Goal: Information Seeking & Learning: Learn about a topic

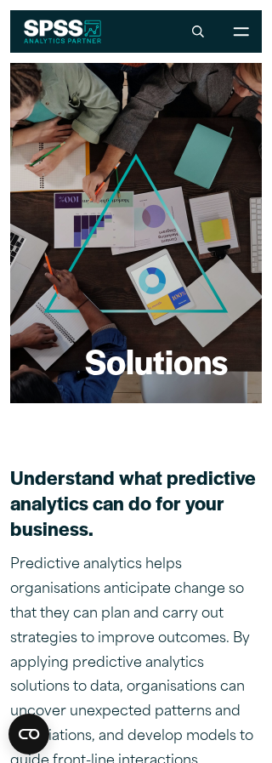
click at [235, 36] on icon at bounding box center [240, 31] width 15 height 9
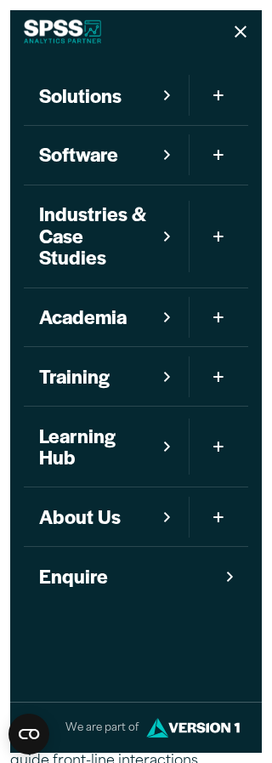
click at [166, 314] on icon "Mobile version of site main menu" at bounding box center [167, 317] width 6 height 12
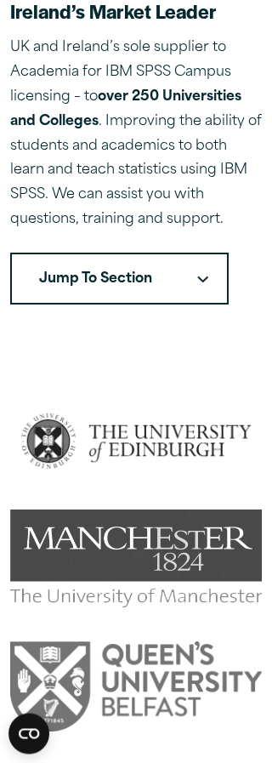
scroll to position [549, 0]
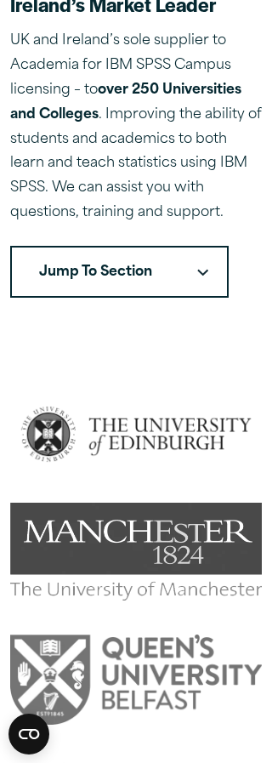
click at [190, 246] on button "Jump To Section" at bounding box center [119, 272] width 218 height 53
click at [175, 252] on button "Jump To Section" at bounding box center [119, 272] width 218 height 53
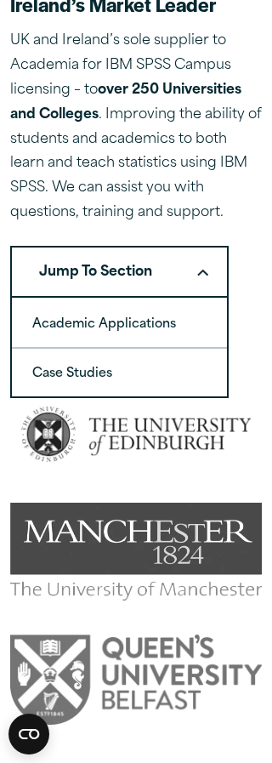
click at [136, 303] on link "Academic Applications" at bounding box center [119, 323] width 215 height 48
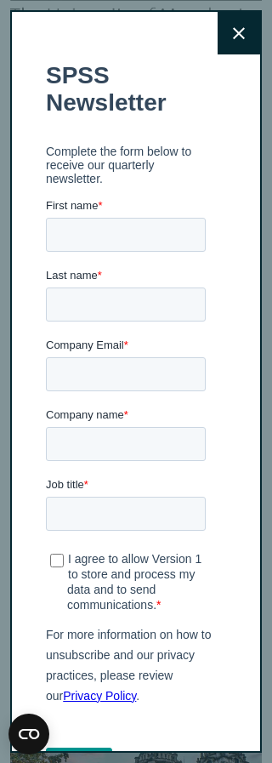
scroll to position [1041, 0]
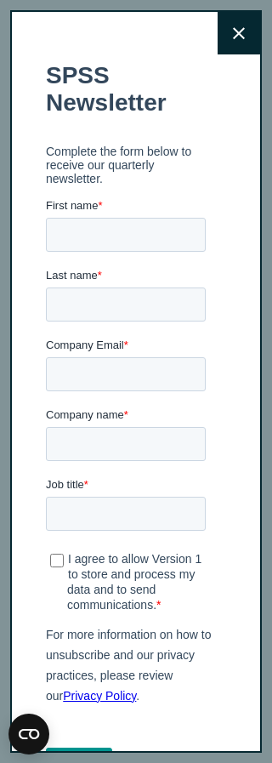
click at [234, 39] on icon at bounding box center [239, 33] width 12 height 13
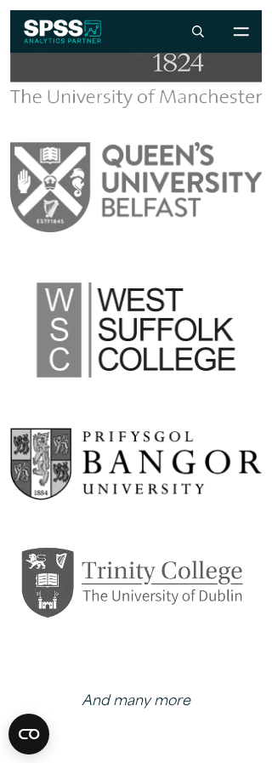
click at [237, 37] on button "Open Site Menu" at bounding box center [240, 31] width 43 height 43
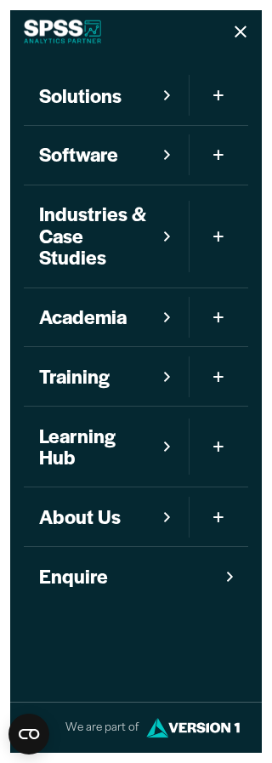
click at [175, 150] on link "Software" at bounding box center [106, 155] width 165 height 59
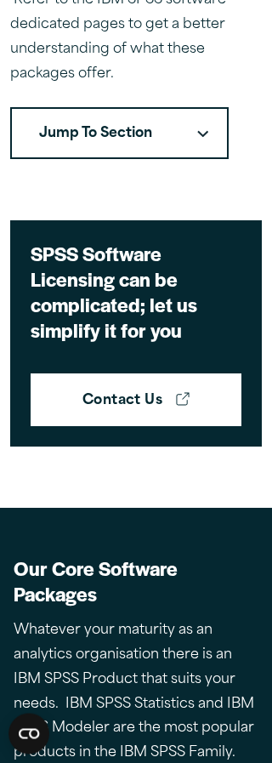
click at [197, 135] on icon "Downward pointing chevron" at bounding box center [202, 135] width 11 height 8
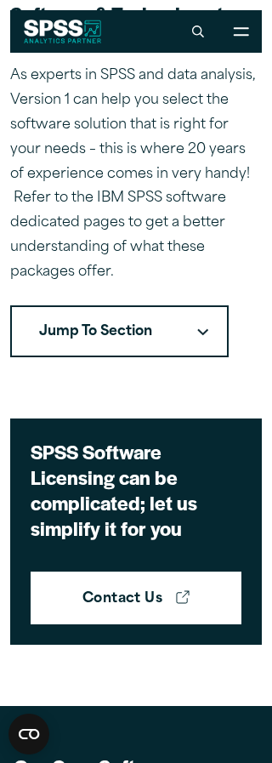
scroll to position [487, 0]
